Goal: Task Accomplishment & Management: Manage account settings

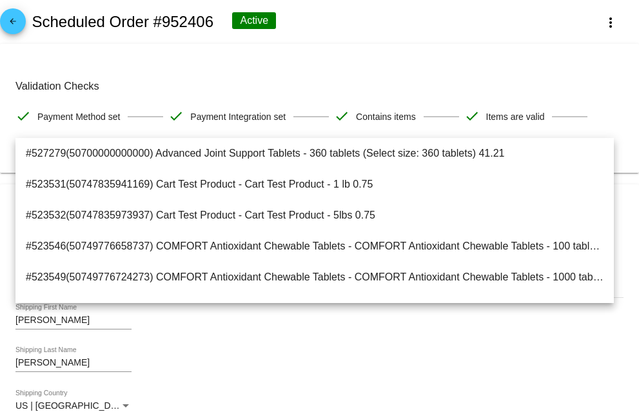
scroll to position [2310, 0]
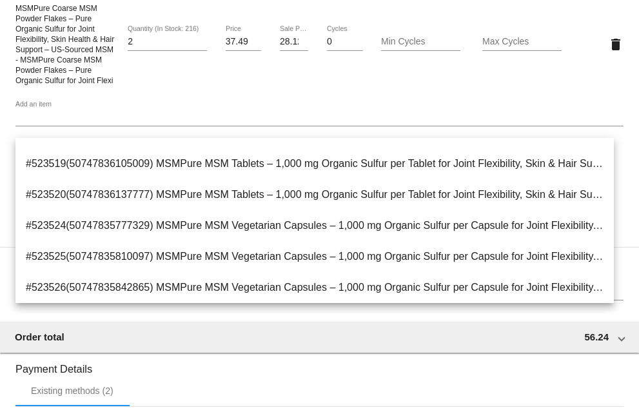
click at [59, 55] on span "MSMPure Coarse MSM Powder Flakes – Pure Organic Sulfur for Joint Flexibility, S…" at bounding box center [64, 44] width 99 height 81
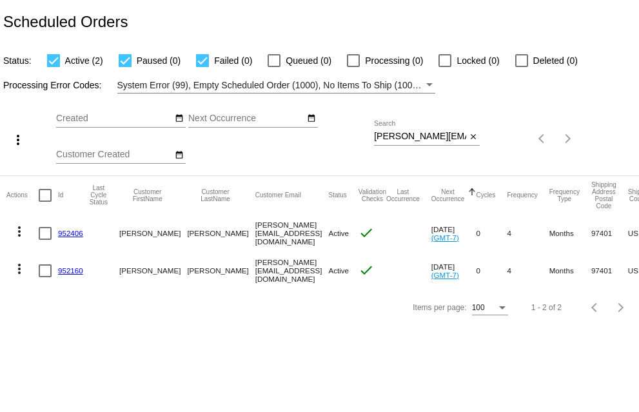
click at [376, 139] on input "[PERSON_NAME][EMAIL_ADDRESS][DOMAIN_NAME]" at bounding box center [420, 136] width 92 height 10
drag, startPoint x: 374, startPoint y: 135, endPoint x: 527, endPoint y: 141, distance: 152.2
click at [527, 141] on div "more_vert Aug Jan Feb Mar Apr 1" at bounding box center [319, 134] width 639 height 82
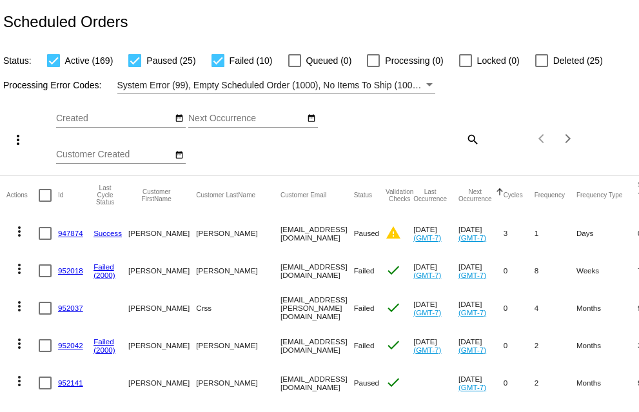
click at [464, 139] on mat-icon "search" at bounding box center [471, 139] width 15 height 20
click at [377, 137] on input "Search" at bounding box center [427, 136] width 106 height 10
click at [465, 136] on mat-icon "search" at bounding box center [471, 139] width 15 height 20
click at [378, 137] on input "Search" at bounding box center [427, 136] width 106 height 10
paste input "rlngqueen@fastmail.fm"
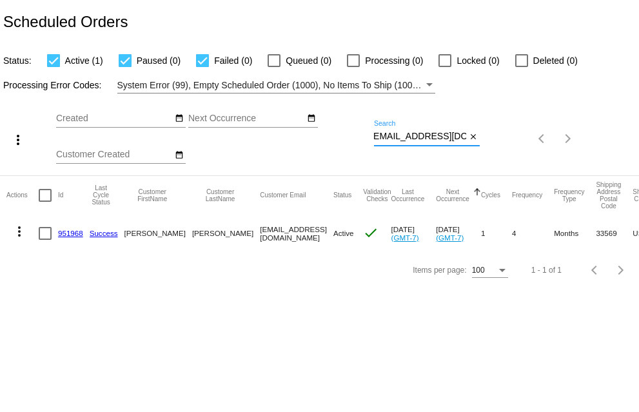
scroll to position [0, 2]
type input "rlngqueen@fastmail.fm"
click at [19, 229] on mat-icon "more_vert" at bounding box center [19, 231] width 15 height 15
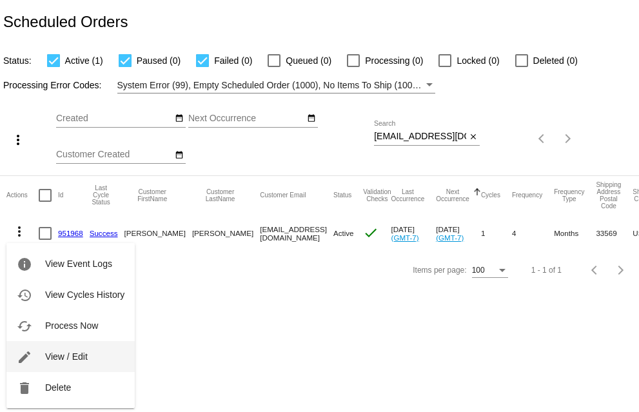
click at [48, 360] on span "View / Edit" at bounding box center [66, 356] width 43 height 10
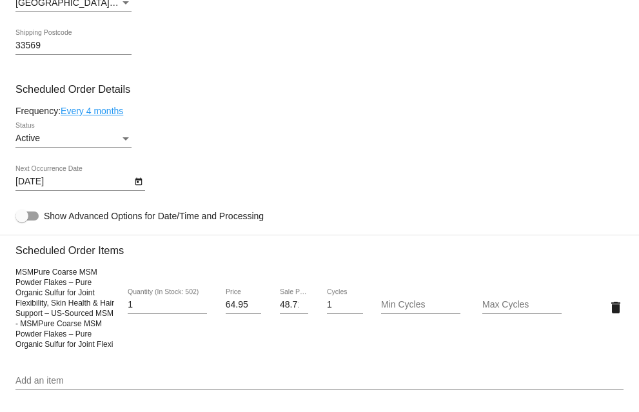
scroll to position [709, 0]
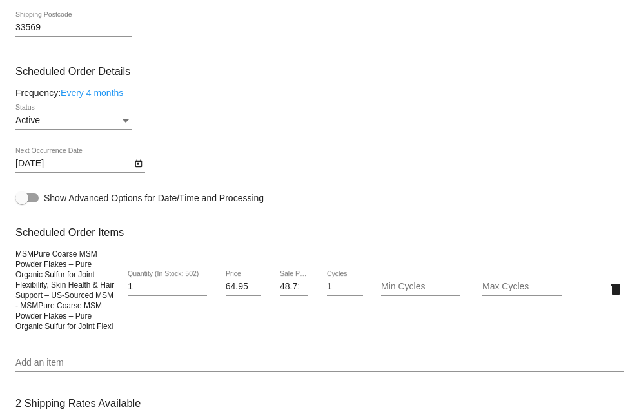
click at [20, 368] on input "Add an item" at bounding box center [319, 363] width 608 height 10
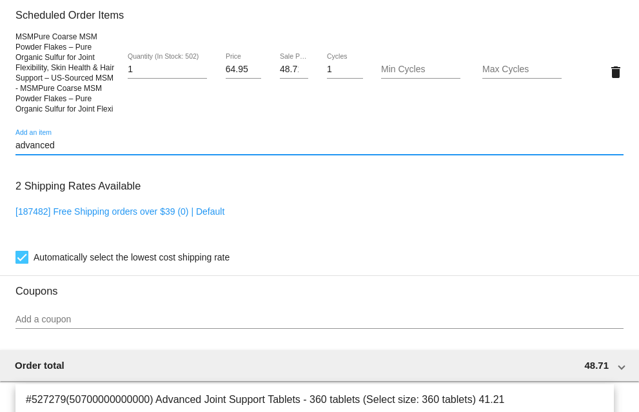
scroll to position [802, 0]
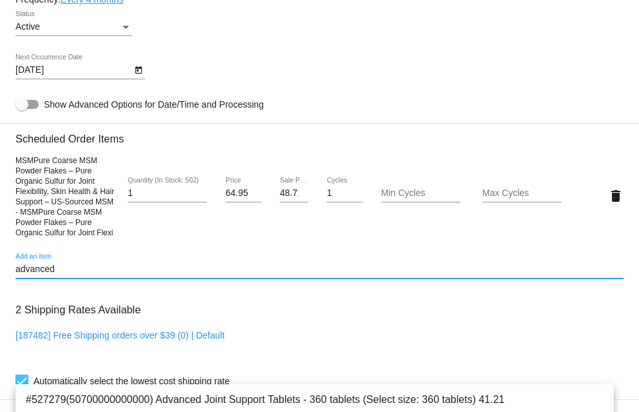
click at [83, 275] on input "advanced" at bounding box center [319, 269] width 608 height 10
click at [69, 275] on input "advanced" at bounding box center [319, 269] width 608 height 10
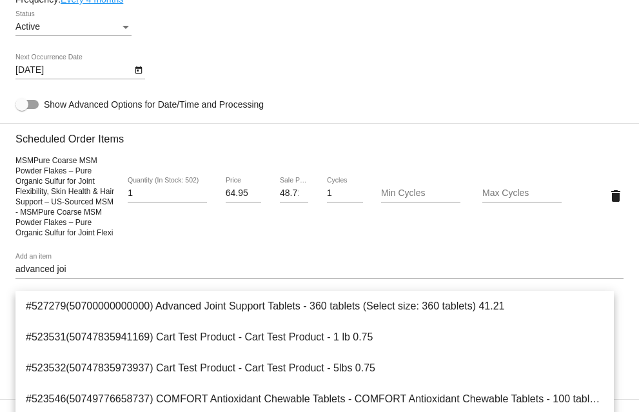
drag, startPoint x: 88, startPoint y: 287, endPoint x: -23, endPoint y: 285, distance: 110.9
click at [0, 285] on html "arrow_back Scheduled Order #951968 Active more_vert Last Processing Cycle ID: 9…" at bounding box center [319, 206] width 639 height 412
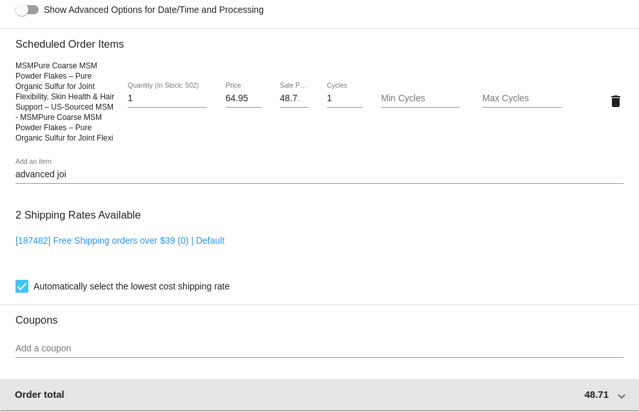
scroll to position [840, 0]
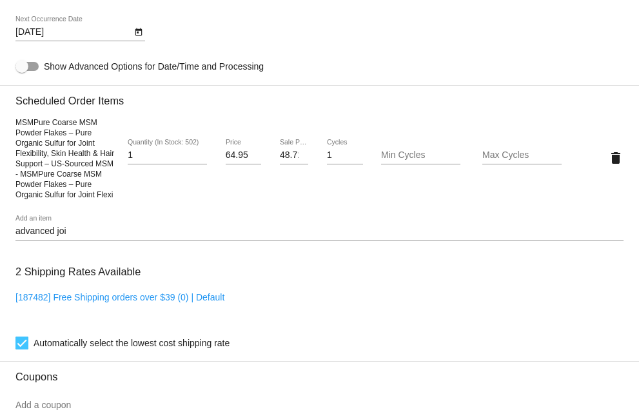
click at [74, 229] on div "advanced joi Add an item" at bounding box center [319, 227] width 608 height 25
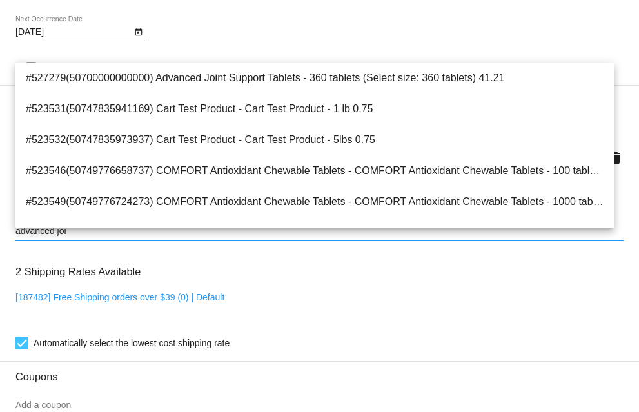
drag, startPoint x: 81, startPoint y: 246, endPoint x: -16, endPoint y: 245, distance: 96.7
click at [0, 245] on html "arrow_back Scheduled Order #951968 Active more_vert Last Processing Cycle ID: 9…" at bounding box center [319, 206] width 639 height 412
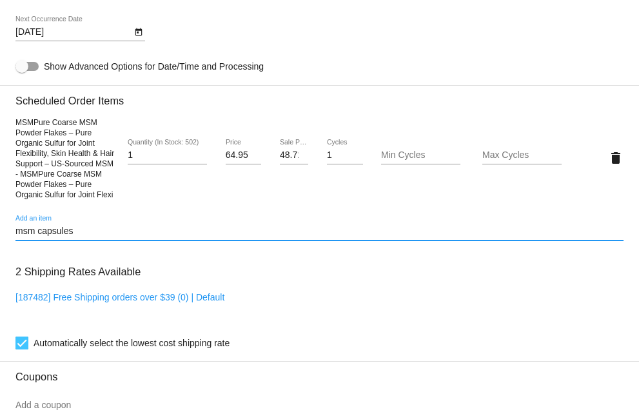
drag, startPoint x: 37, startPoint y: 246, endPoint x: -3, endPoint y: 249, distance: 40.7
click at [0, 249] on html "arrow_back Scheduled Order #951968 Active more_vert Last Processing Cycle ID: 9…" at bounding box center [319, 206] width 639 height 412
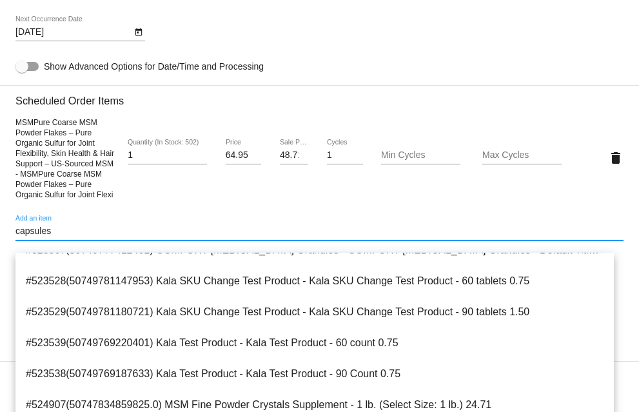
scroll to position [516, 0]
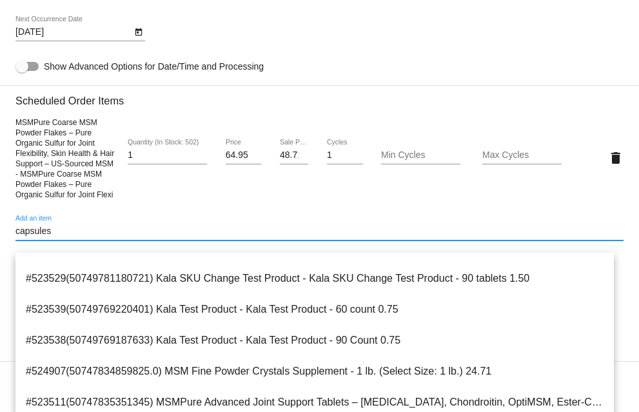
click at [59, 236] on div "capsules Add an item" at bounding box center [319, 227] width 608 height 25
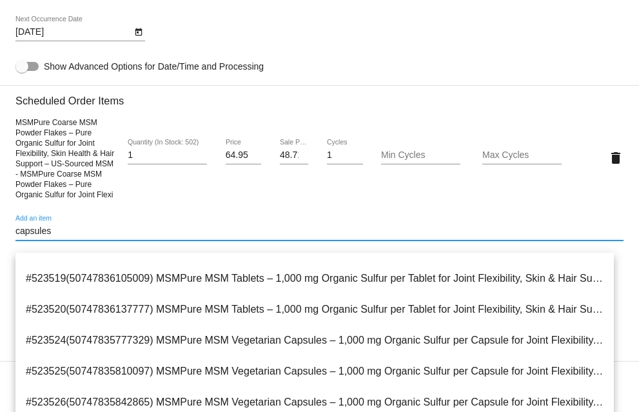
drag, startPoint x: 62, startPoint y: 240, endPoint x: -13, endPoint y: 240, distance: 74.8
click at [0, 240] on html "arrow_back Scheduled Order #951968 Active more_vert Last Processing Cycle ID: 9…" at bounding box center [319, 206] width 639 height 412
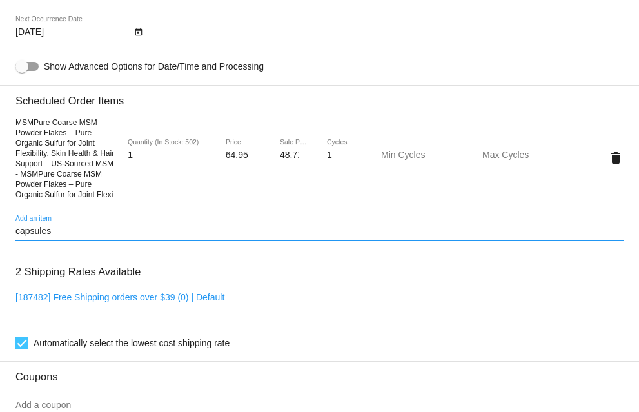
paste input "50747835842865"
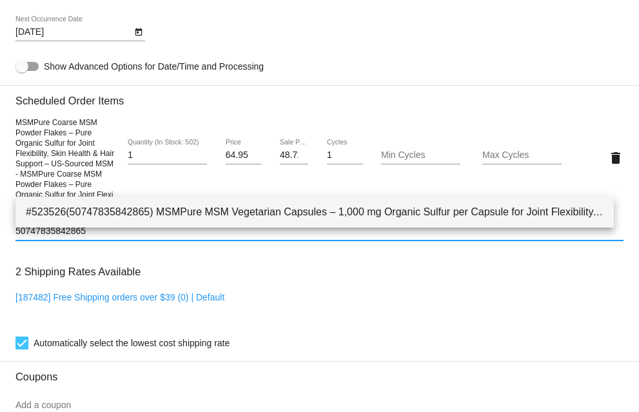
type input "50747835842865"
click at [239, 211] on span "#523526(50747835842865) MSMPure MSM Vegetarian Capsules – 1,000 mg Organic Sulf…" at bounding box center [315, 212] width 578 height 31
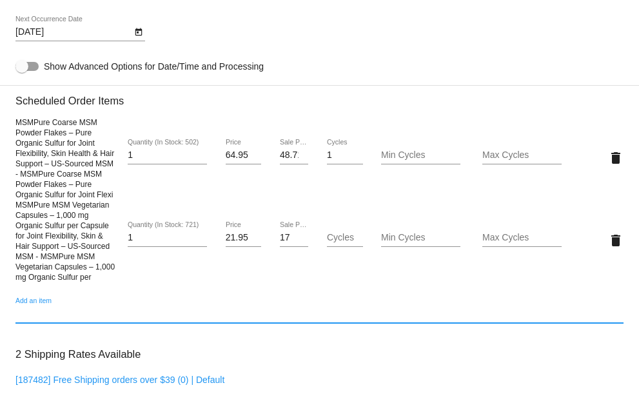
scroll to position [0, 0]
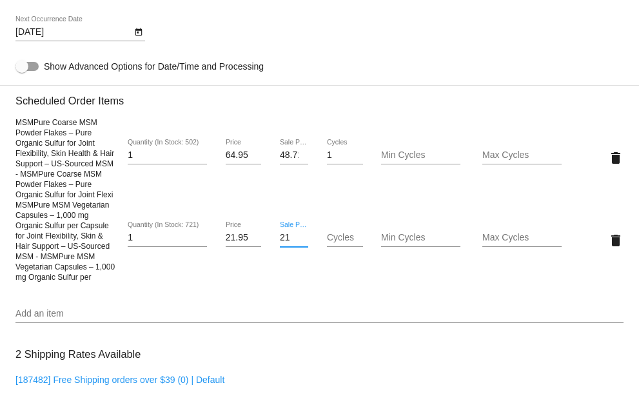
click at [294, 243] on input "21" at bounding box center [294, 238] width 28 height 10
click at [300, 243] on input "-18" at bounding box center [294, 238] width 28 height 10
click at [298, 243] on input "-17" at bounding box center [294, 238] width 28 height 10
click at [298, 243] on input "-16" at bounding box center [294, 238] width 28 height 10
click at [298, 243] on input "-15" at bounding box center [294, 238] width 28 height 10
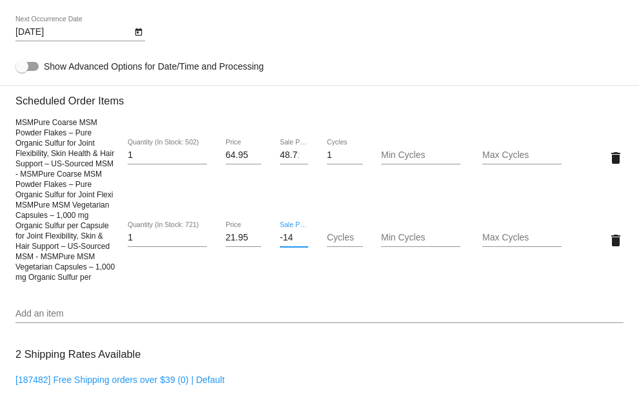
click at [298, 243] on input "-14" at bounding box center [294, 238] width 28 height 10
click at [298, 243] on input "-13" at bounding box center [294, 238] width 28 height 10
click at [298, 243] on input "-12" at bounding box center [294, 238] width 28 height 10
click at [280, 243] on input "-12" at bounding box center [294, 238] width 28 height 10
drag, startPoint x: 289, startPoint y: 251, endPoint x: 255, endPoint y: 257, distance: 34.8
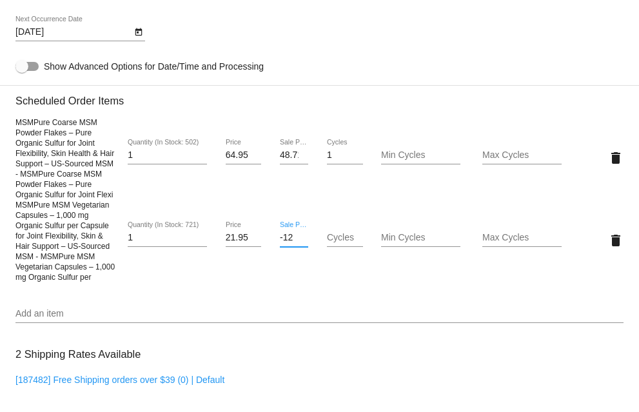
click at [255, 257] on div "MSMPure MSM Vegetarian Capsules – 1,000 mg Organic Sulfur per Capsule for Joint…" at bounding box center [319, 240] width 608 height 83
type input "0"
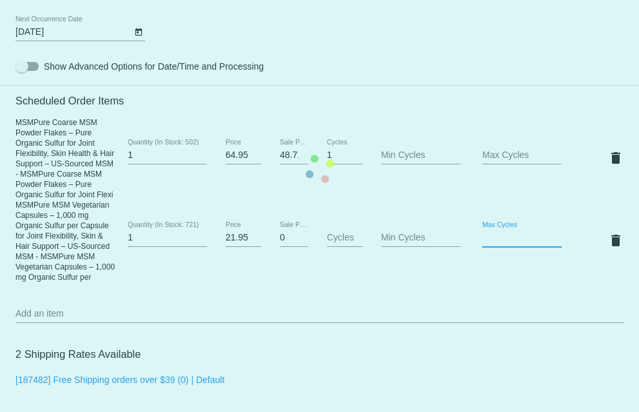
click at [490, 252] on mat-card "Customer 6750448: Candace Haley rlngqueen@fastmail.fm Customer Shipping Enter S…" at bounding box center [319, 168] width 639 height 1417
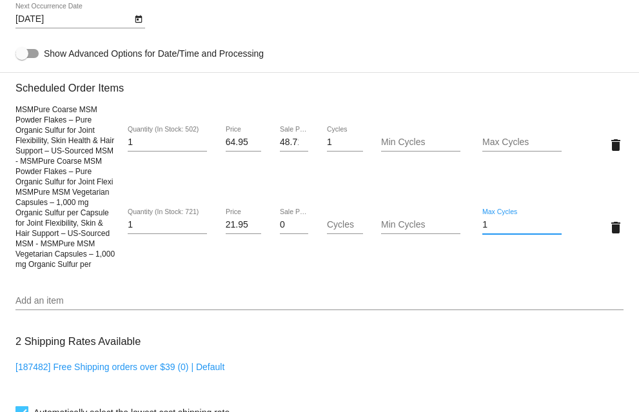
scroll to position [820, 0]
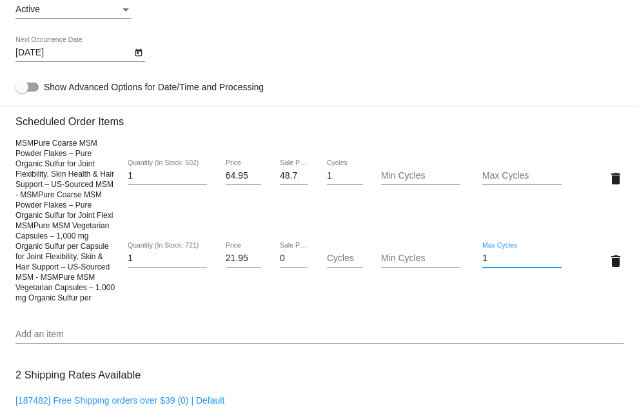
type input "1"
click at [394, 272] on mat-card "Customer 6750448: Candace Haley rlngqueen@fastmail.fm Customer Shipping Enter S…" at bounding box center [319, 188] width 639 height 1417
drag, startPoint x: 390, startPoint y: 271, endPoint x: 372, endPoint y: 272, distance: 18.1
click at [372, 272] on div "1 Min Cycles" at bounding box center [420, 260] width 101 height 37
type input "0"
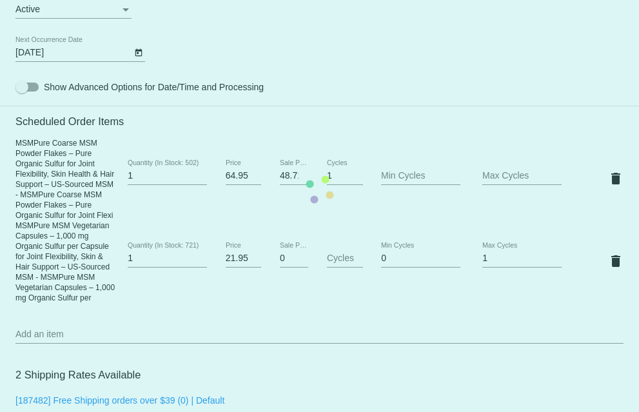
click at [274, 341] on mat-card "Customer 6750448: Candace Haley rlngqueen@fastmail.fm Customer Shipping Enter S…" at bounding box center [319, 188] width 639 height 1417
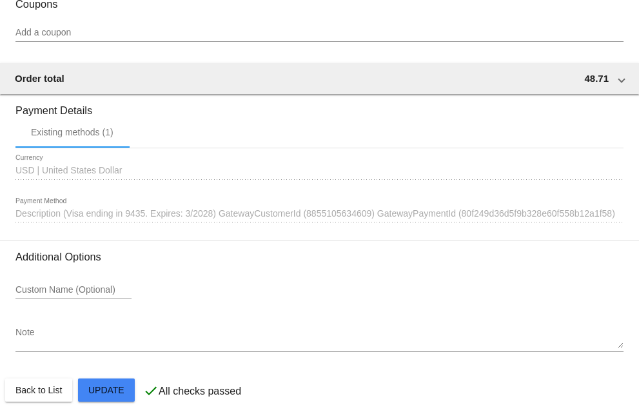
scroll to position [1336, 0]
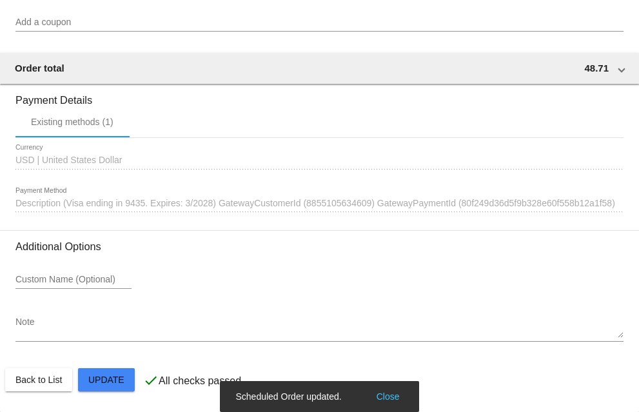
click at [392, 391] on snack-bar-container "Scheduled Order updated. Close" at bounding box center [319, 396] width 199 height 31
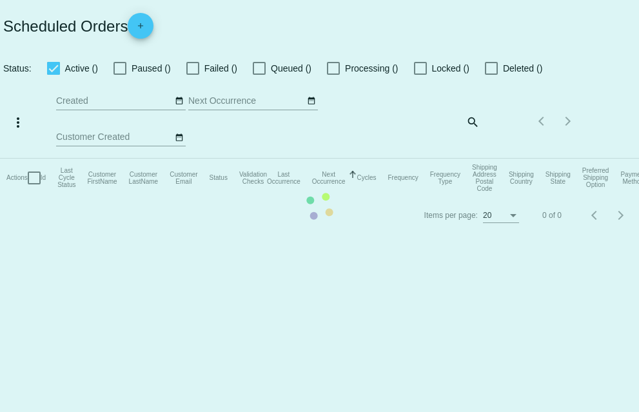
checkbox input "true"
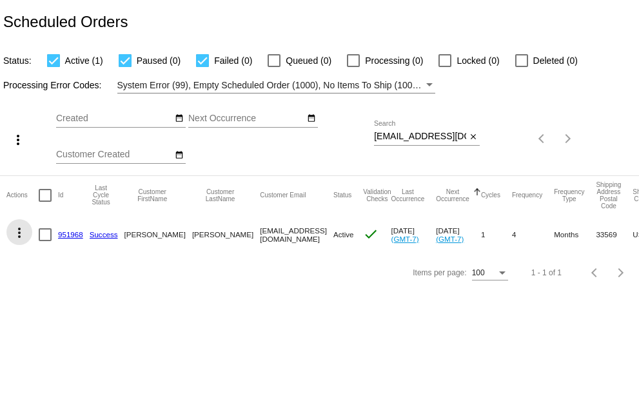
click at [15, 231] on mat-icon "more_vert" at bounding box center [19, 232] width 15 height 15
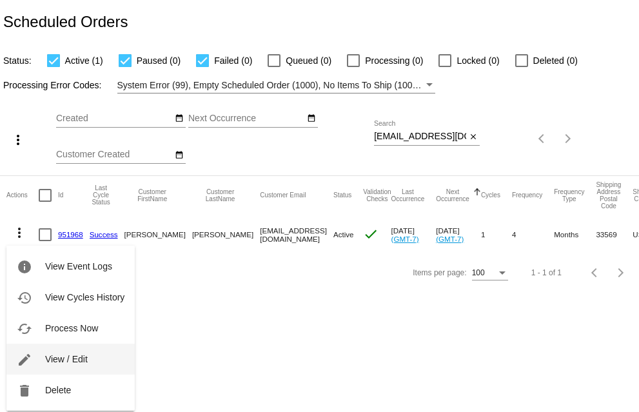
click at [48, 362] on span "View / Edit" at bounding box center [66, 359] width 43 height 10
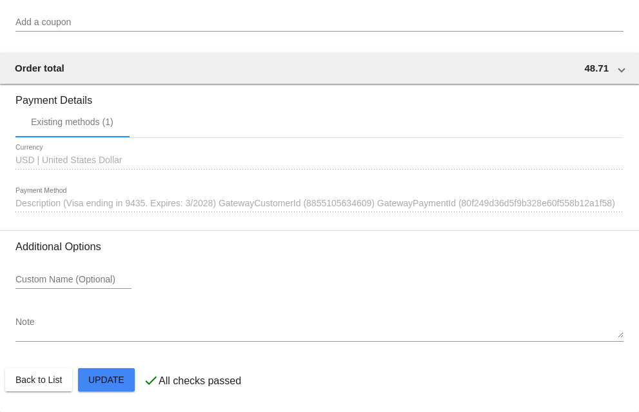
scroll to position [1336, 0]
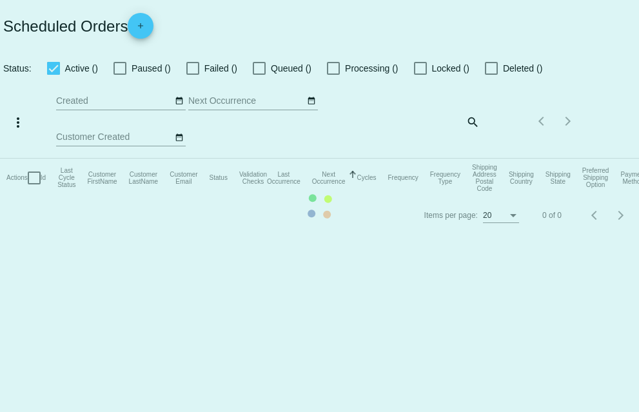
checkbox input "true"
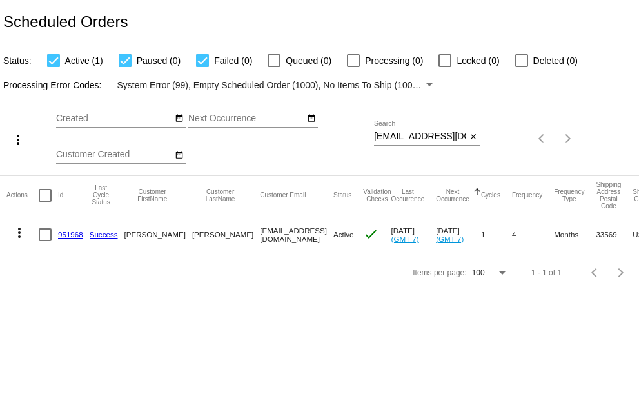
click at [384, 141] on input "rlngqueen@fastmail.fm" at bounding box center [420, 136] width 92 height 10
click at [552, 138] on div "more_vert Aug Jan Feb Mar [DATE]" at bounding box center [319, 134] width 639 height 82
paste input "YES sharon.55@hotmail.com 15419157962 Sharon Baker Signed up! Free 8 oz Strawbe…"
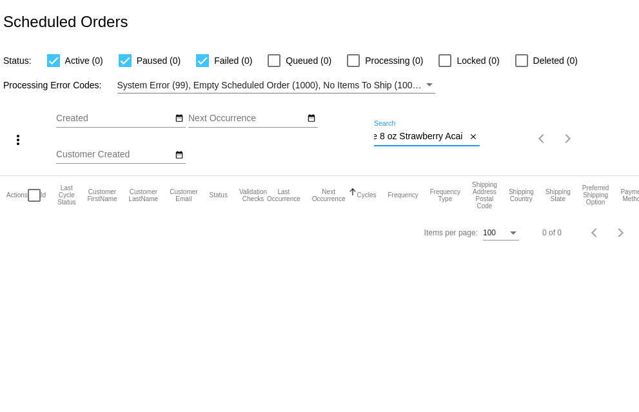
scroll to position [0, 0]
click at [378, 137] on input "YES sharon.55@hotmail.com 15419157962 Sharon Baker Signed up! Free 8 oz Strawbe…" at bounding box center [420, 136] width 92 height 10
click at [533, 131] on div "more_vert Aug Jan Feb Mar Apr 1" at bounding box center [319, 134] width 639 height 82
paste input "[PERSON_NAME][EMAIL_ADDRESS][DOMAIN_NAME]"
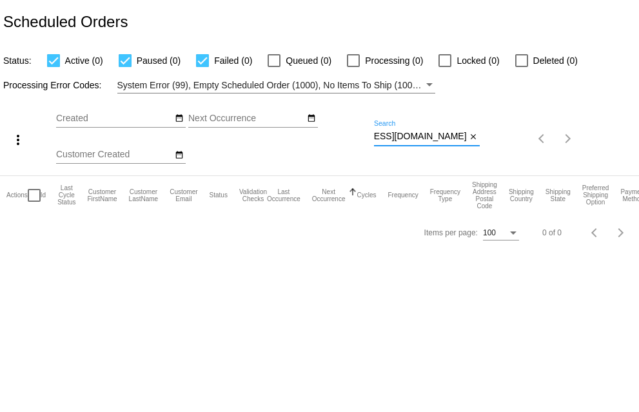
scroll to position [0, 6]
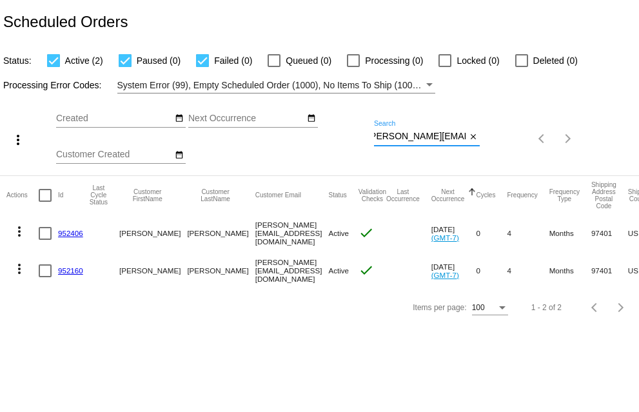
type input "[PERSON_NAME][EMAIL_ADDRESS][DOMAIN_NAME]"
click at [19, 228] on mat-icon "more_vert" at bounding box center [19, 231] width 15 height 15
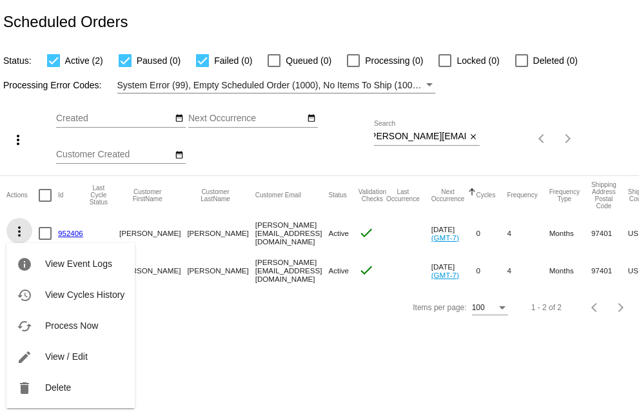
scroll to position [0, 0]
click at [43, 357] on button "edit View / Edit" at bounding box center [70, 356] width 128 height 31
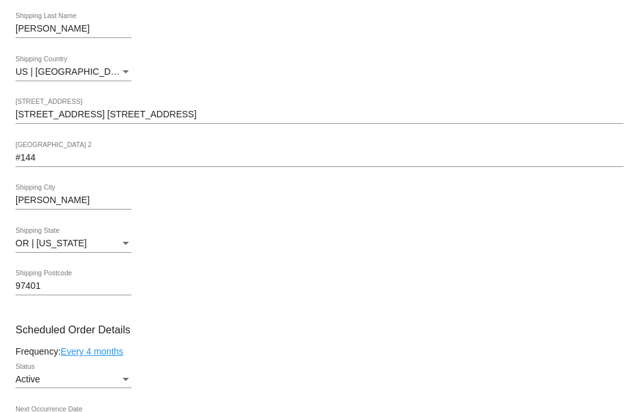
scroll to position [580, 0]
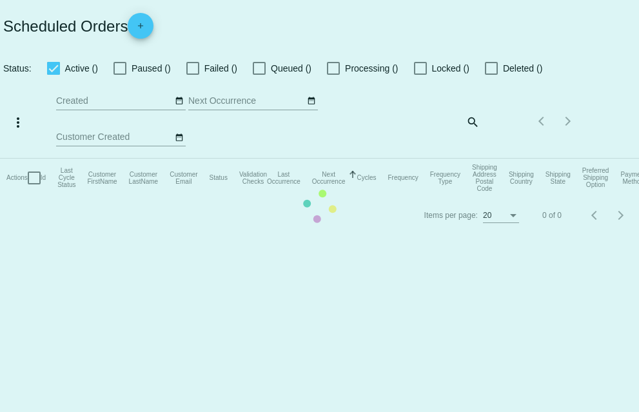
checkbox input "true"
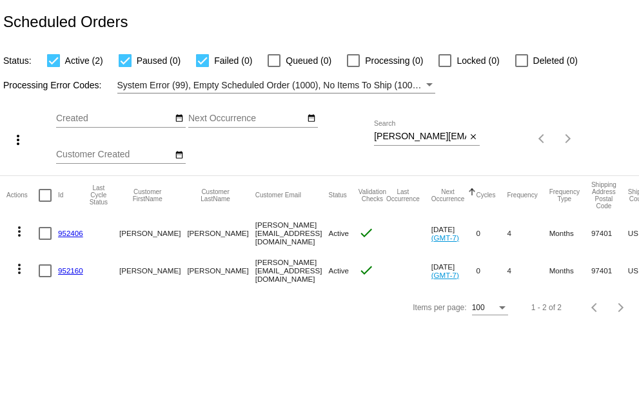
click at [19, 269] on mat-icon "more_vert" at bounding box center [19, 268] width 15 height 15
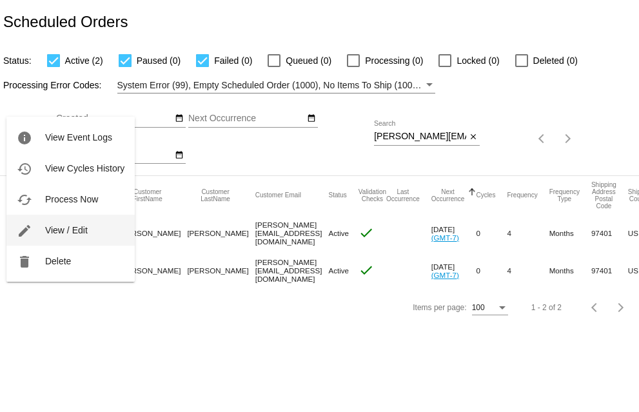
click at [50, 231] on span "View / Edit" at bounding box center [66, 230] width 43 height 10
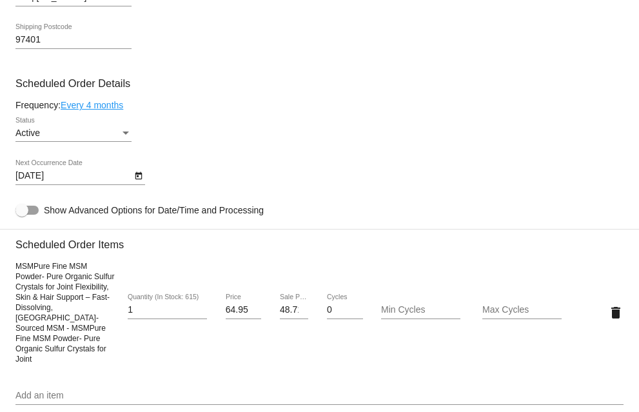
scroll to position [645, 0]
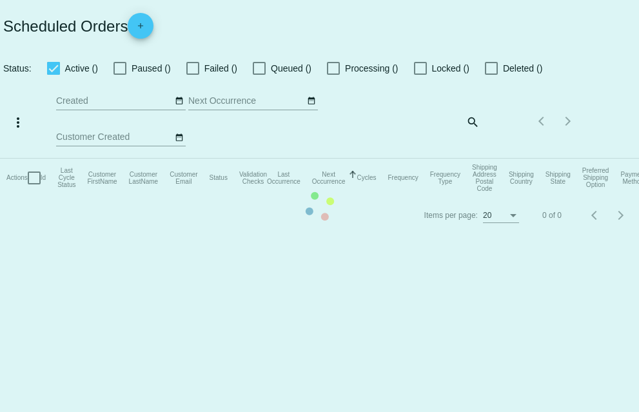
checkbox input "true"
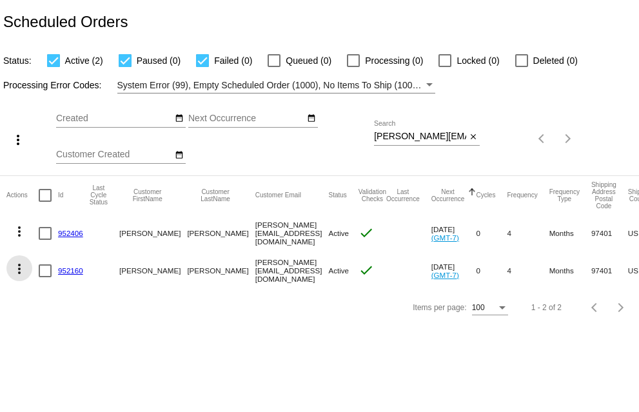
click at [21, 265] on mat-icon "more_vert" at bounding box center [19, 268] width 15 height 15
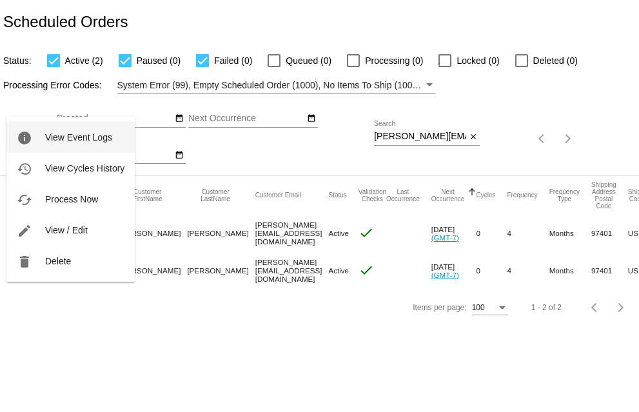
click at [24, 138] on mat-icon "info" at bounding box center [24, 137] width 15 height 15
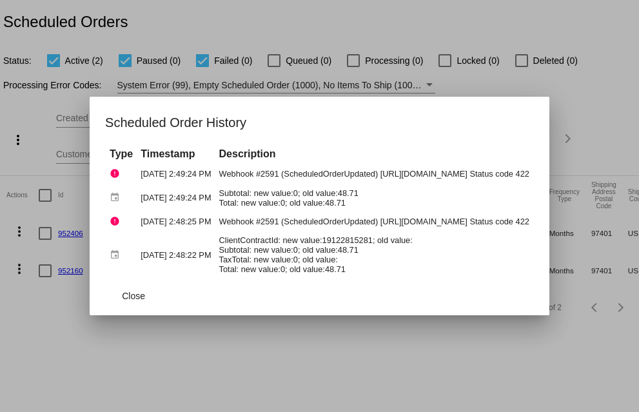
click at [233, 374] on div at bounding box center [319, 206] width 639 height 412
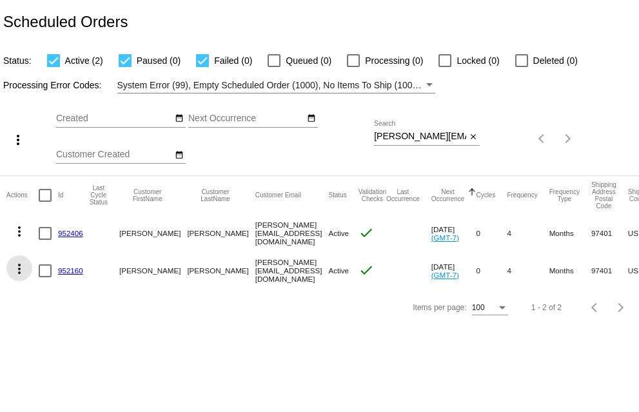
click at [19, 269] on mat-icon "more_vert" at bounding box center [19, 268] width 15 height 15
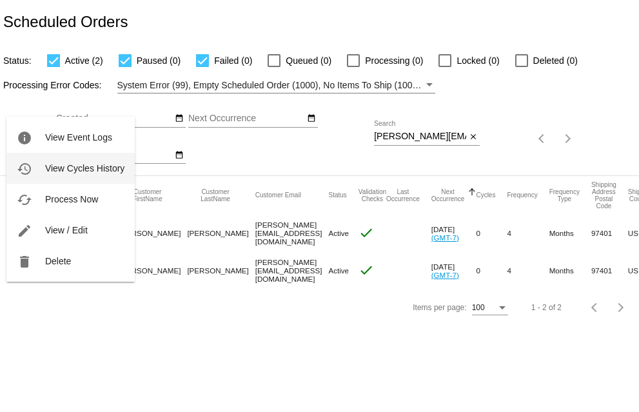
click at [46, 168] on span "View Cycles History" at bounding box center [84, 168] width 79 height 10
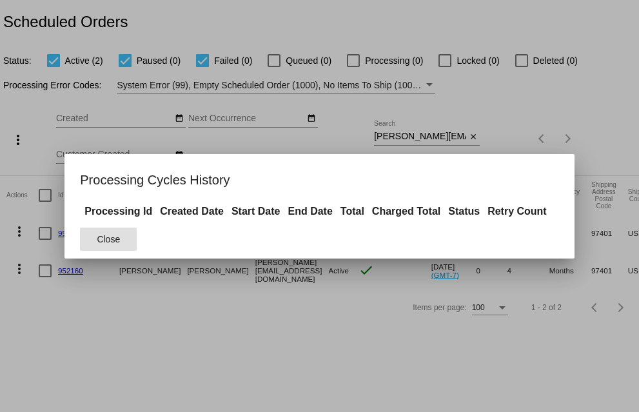
click at [114, 240] on span "Close" at bounding box center [108, 239] width 23 height 10
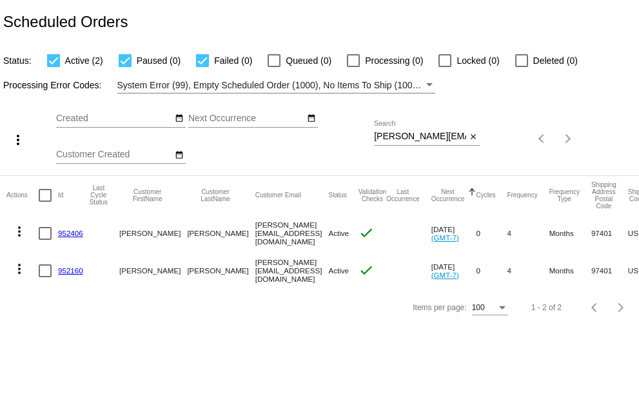
click at [20, 268] on mat-icon "more_vert" at bounding box center [19, 268] width 15 height 15
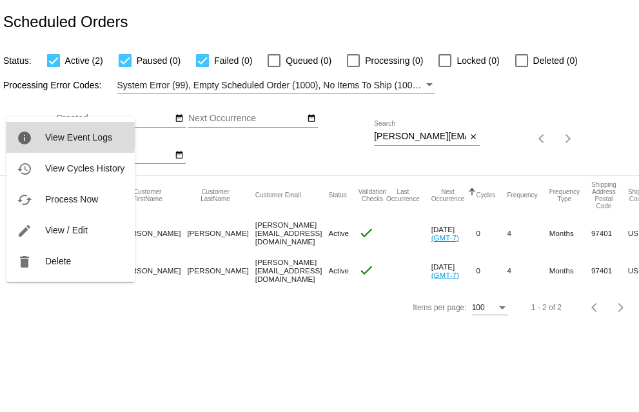
click at [29, 135] on mat-icon "info" at bounding box center [24, 137] width 15 height 15
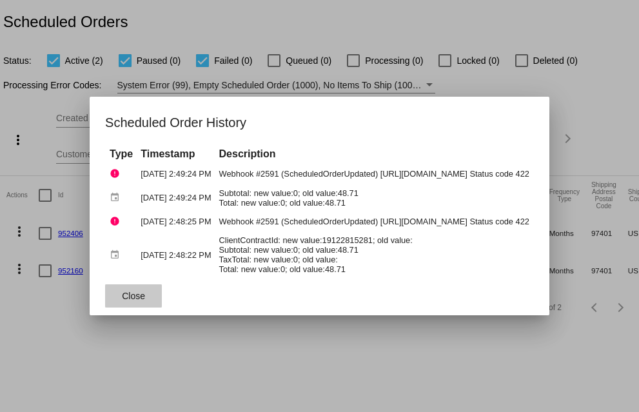
click at [124, 302] on button "Close" at bounding box center [133, 295] width 57 height 23
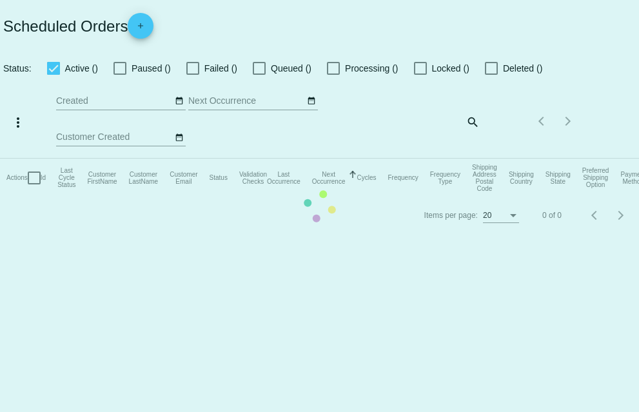
checkbox input "true"
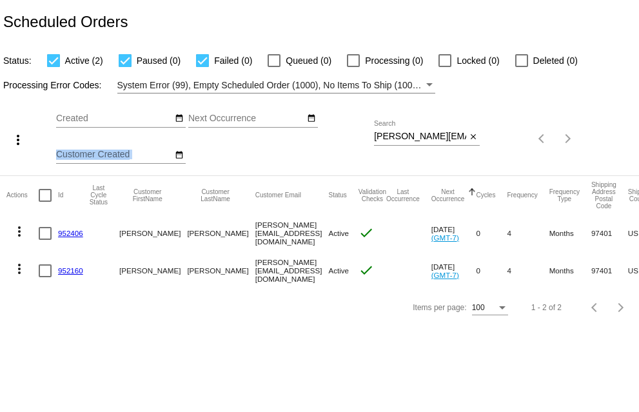
scroll to position [0, 6]
drag, startPoint x: 373, startPoint y: 137, endPoint x: 465, endPoint y: 135, distance: 92.2
click at [494, 143] on div "more_vert Aug Jan Feb Mar [DATE]" at bounding box center [319, 134] width 639 height 82
click at [290, 141] on div "Aug Jan Feb Mar Apr Su Mo" at bounding box center [215, 138] width 318 height 73
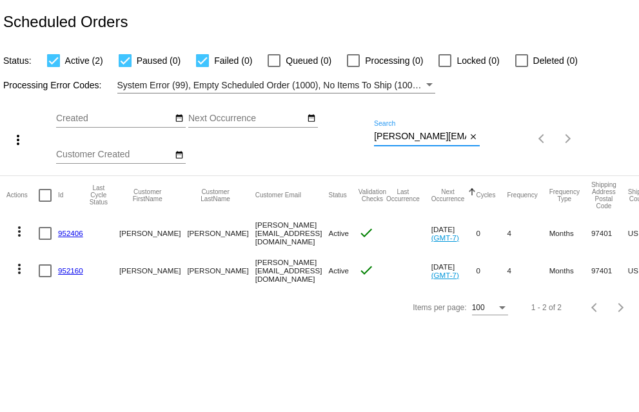
drag, startPoint x: 465, startPoint y: 135, endPoint x: 298, endPoint y: 130, distance: 166.4
click at [298, 130] on div "more_vert Aug Jan Feb Mar Apr 1" at bounding box center [319, 134] width 639 height 82
click at [19, 270] on mat-icon "more_vert" at bounding box center [19, 268] width 15 height 15
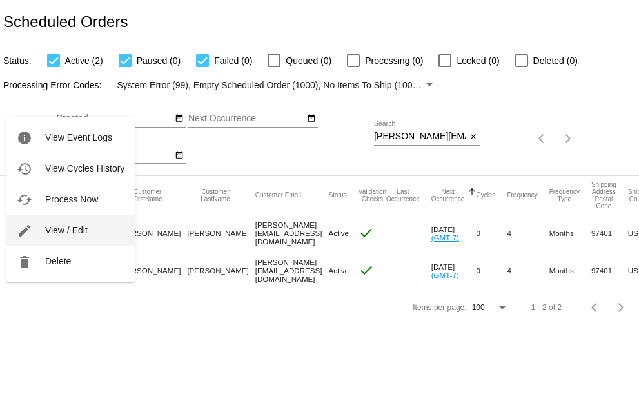
click at [39, 227] on button "edit View / Edit" at bounding box center [70, 230] width 128 height 31
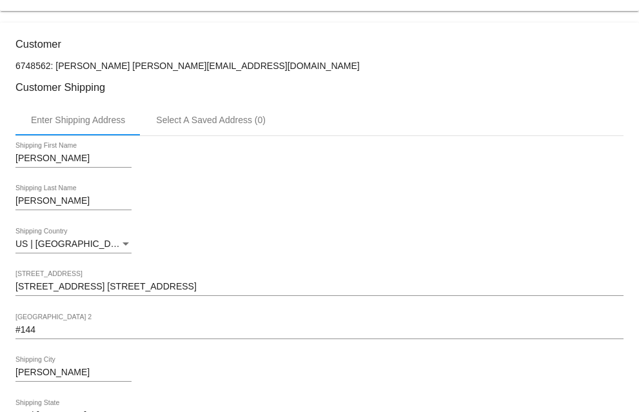
scroll to position [193, 0]
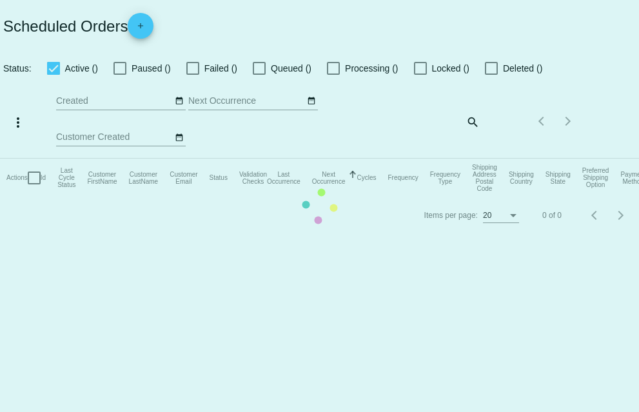
checkbox input "true"
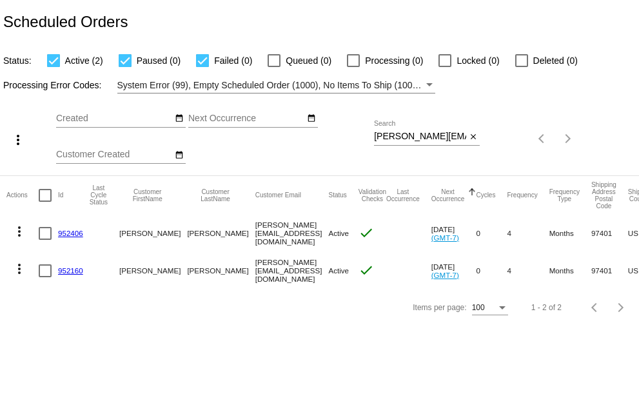
click at [17, 267] on mat-icon "more_vert" at bounding box center [19, 268] width 15 height 15
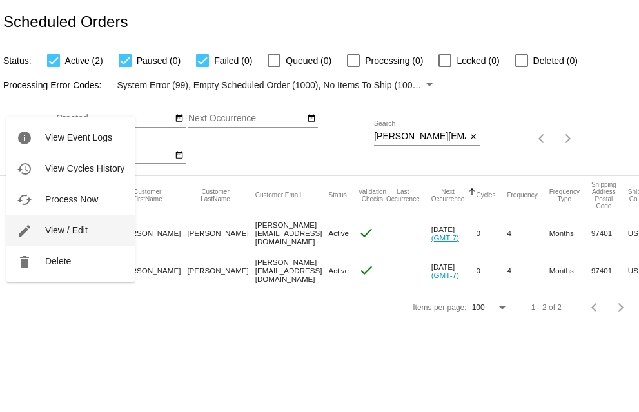
click at [28, 228] on mat-icon "edit" at bounding box center [24, 230] width 15 height 15
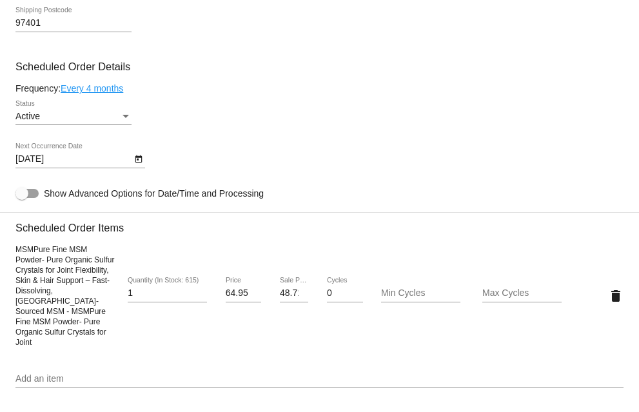
scroll to position [645, 0]
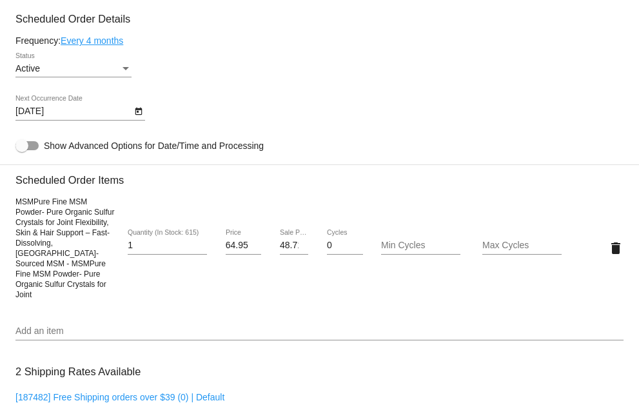
click at [21, 152] on div at bounding box center [21, 145] width 13 height 13
click at [21, 151] on input "Show Advanced Options for Date/Time and Processing" at bounding box center [21, 150] width 1 height 1
checkbox input "true"
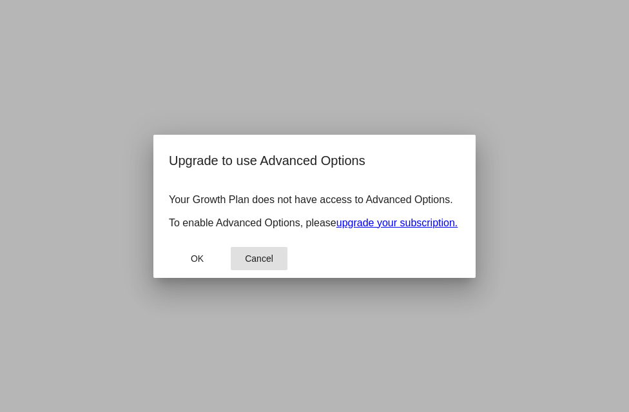
click at [258, 262] on span "Cancel" at bounding box center [259, 258] width 28 height 10
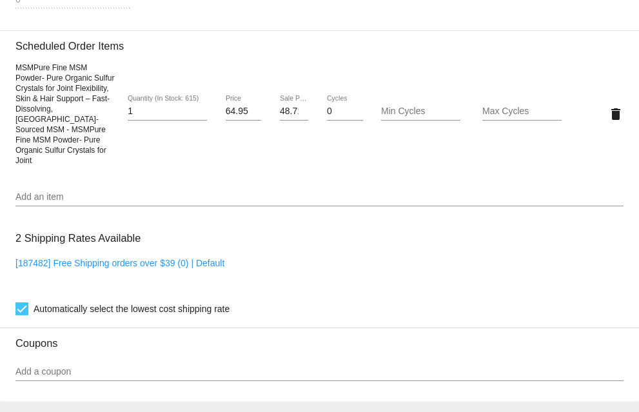
scroll to position [971, 0]
